Goal: Task Accomplishment & Management: Manage account settings

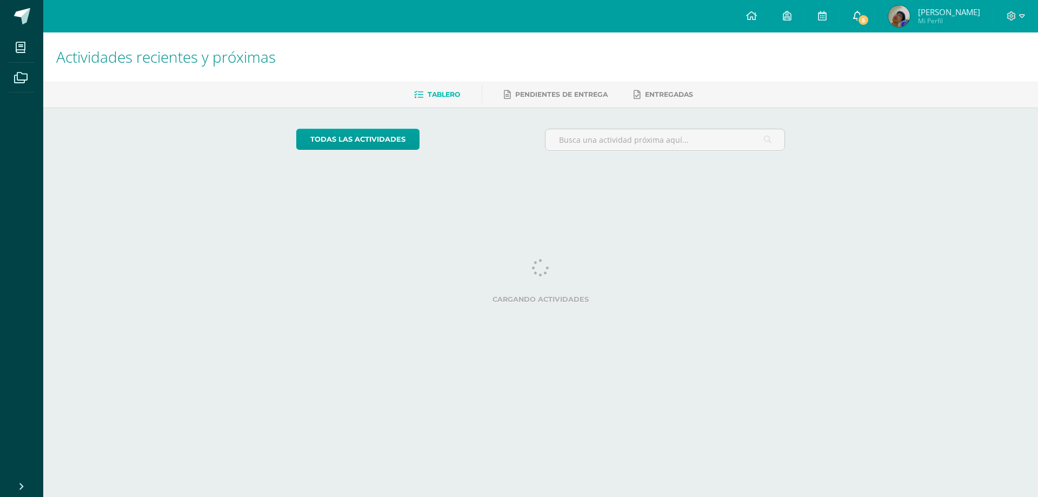
click at [862, 15] on icon at bounding box center [857, 16] width 9 height 10
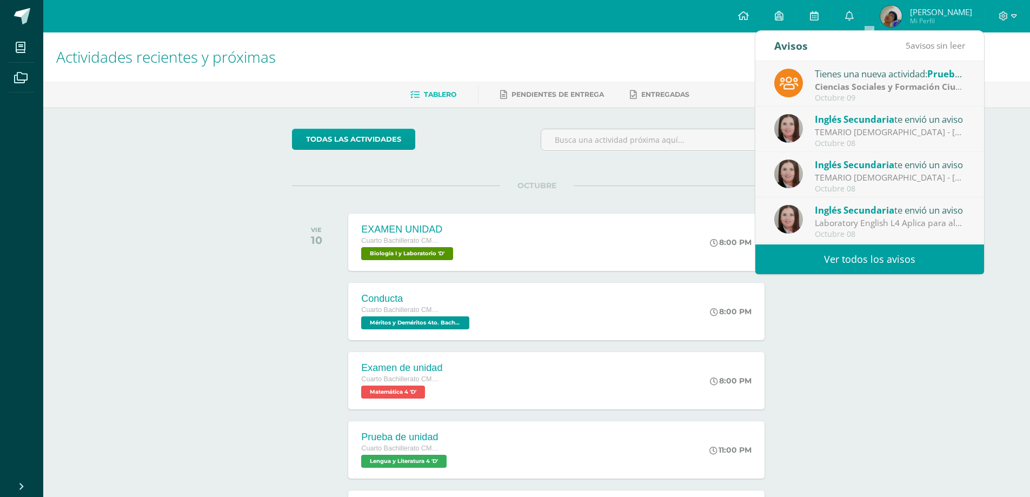
click at [862, 88] on strong "Ciencias Sociales y Formación Ciudadana 4" at bounding box center [903, 87] width 178 height 12
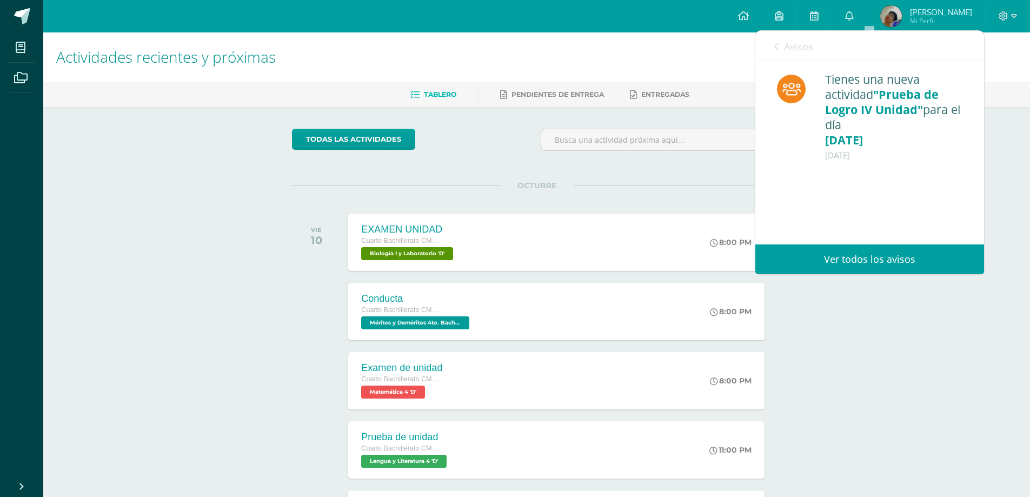
click at [774, 47] on icon at bounding box center [776, 46] width 4 height 9
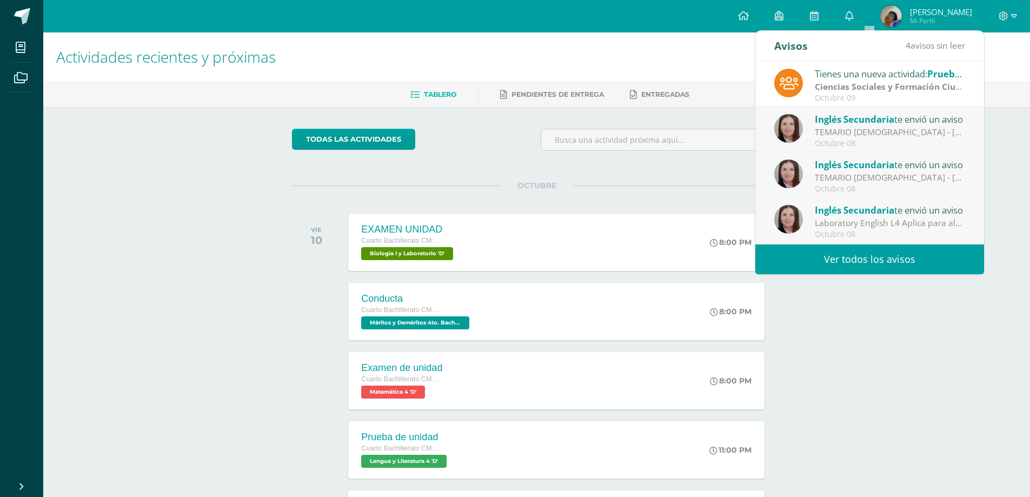
click at [867, 265] on link "Ver todos los avisos" at bounding box center [869, 259] width 229 height 30
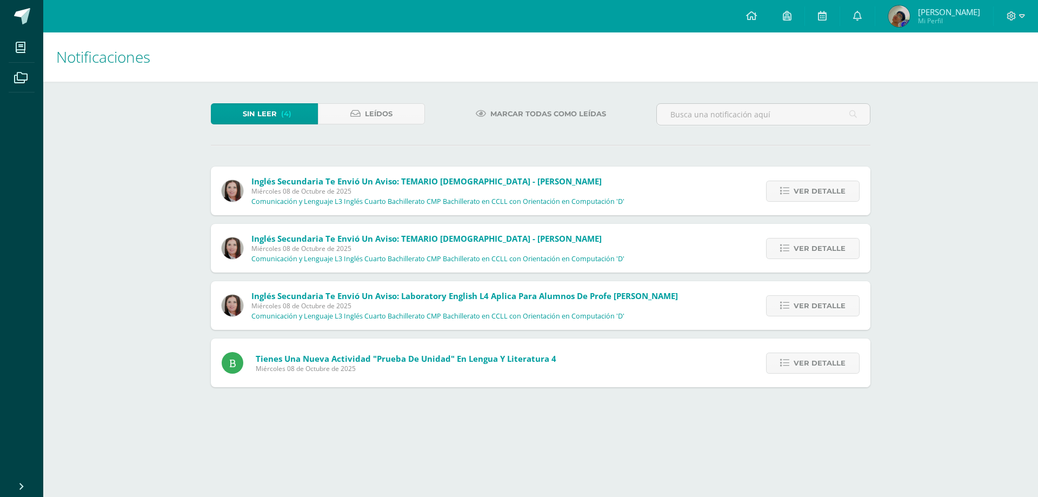
click at [519, 117] on span "Marcar todas como leídas" at bounding box center [548, 114] width 116 height 20
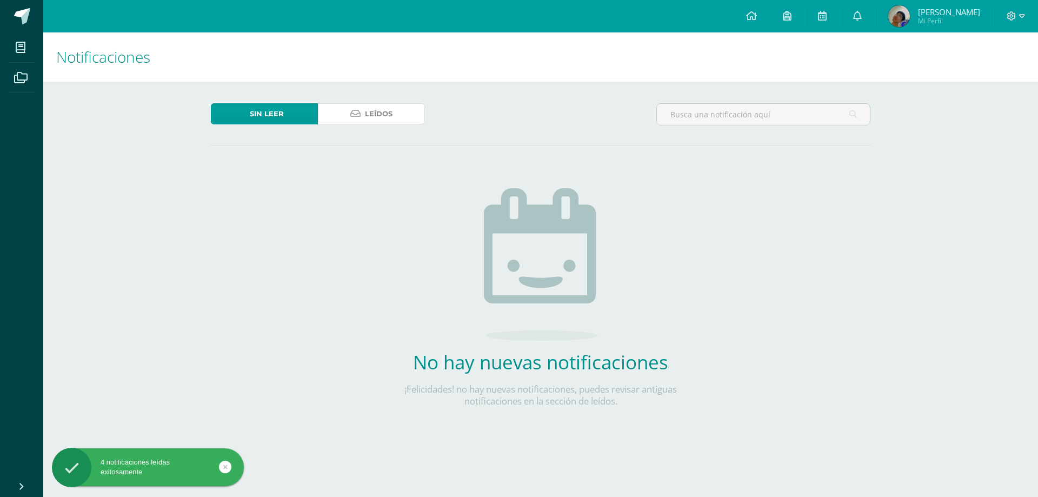
click at [385, 110] on span "Leídos" at bounding box center [379, 114] width 28 height 20
